Goal: Navigation & Orientation: Find specific page/section

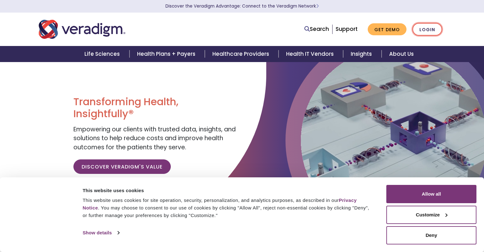
click at [424, 29] on link "Login" at bounding box center [428, 29] width 30 height 13
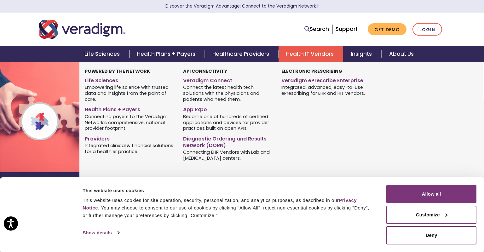
click at [294, 55] on link "Health IT Vendors" at bounding box center [311, 54] width 65 height 16
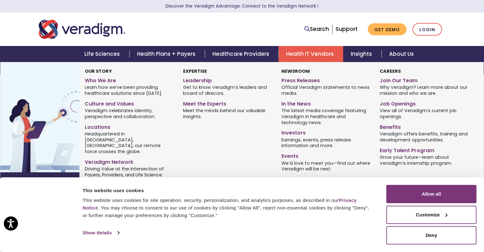
scroll to position [84, 0]
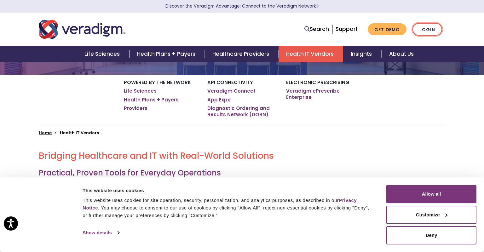
click at [420, 25] on link "Login" at bounding box center [428, 29] width 30 height 13
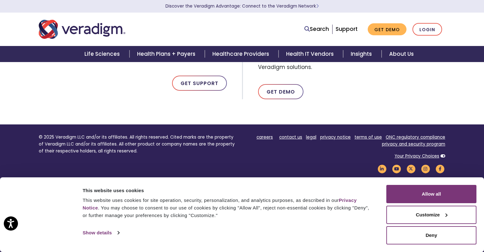
scroll to position [360, 0]
